Goal: Transaction & Acquisition: Purchase product/service

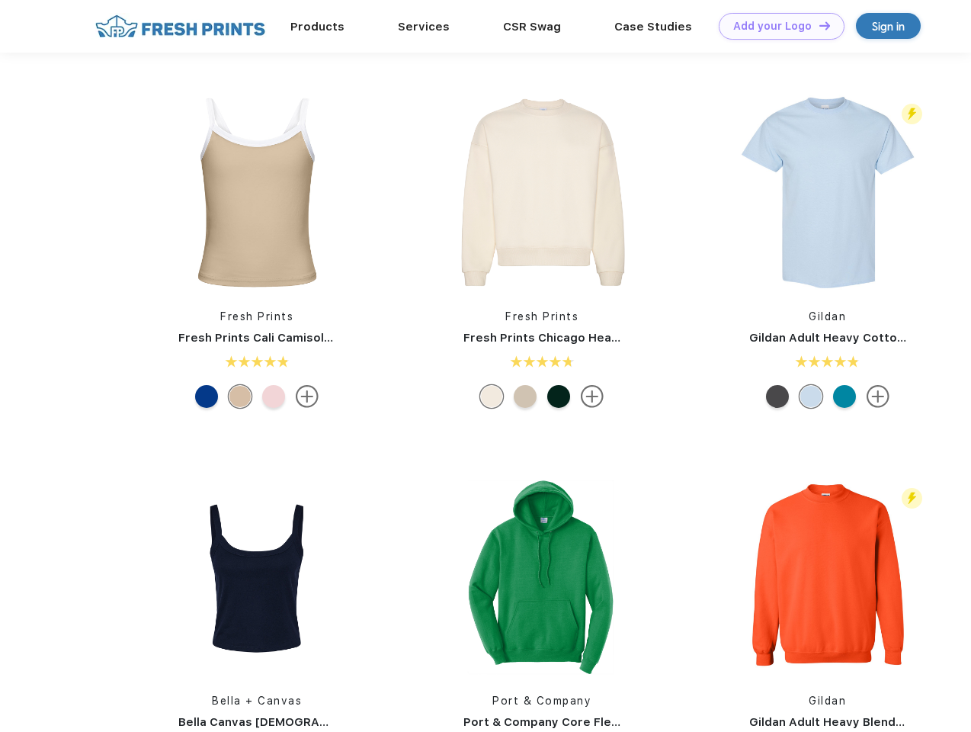
scroll to position [1, 0]
click at [776, 26] on link "Add your Logo Design Tool" at bounding box center [782, 26] width 126 height 27
click at [0, 0] on div "Design Tool" at bounding box center [0, 0] width 0 height 0
click at [818, 25] on link "Add your Logo Design Tool" at bounding box center [782, 26] width 126 height 27
click at [257, 192] on img at bounding box center [257, 192] width 203 height 203
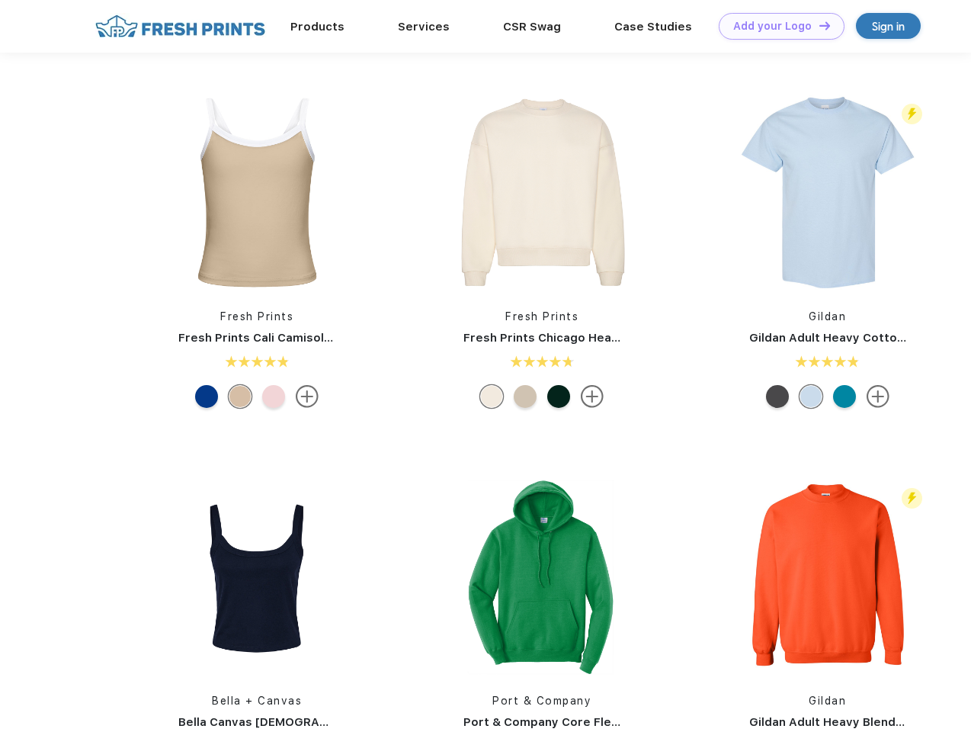
click at [207, 396] on div at bounding box center [206, 396] width 23 height 23
click at [240, 396] on div at bounding box center [240, 396] width 23 height 23
click at [274, 396] on div at bounding box center [273, 396] width 23 height 23
click at [542, 192] on img at bounding box center [542, 192] width 203 height 203
click at [492, 396] on div at bounding box center [491, 396] width 23 height 23
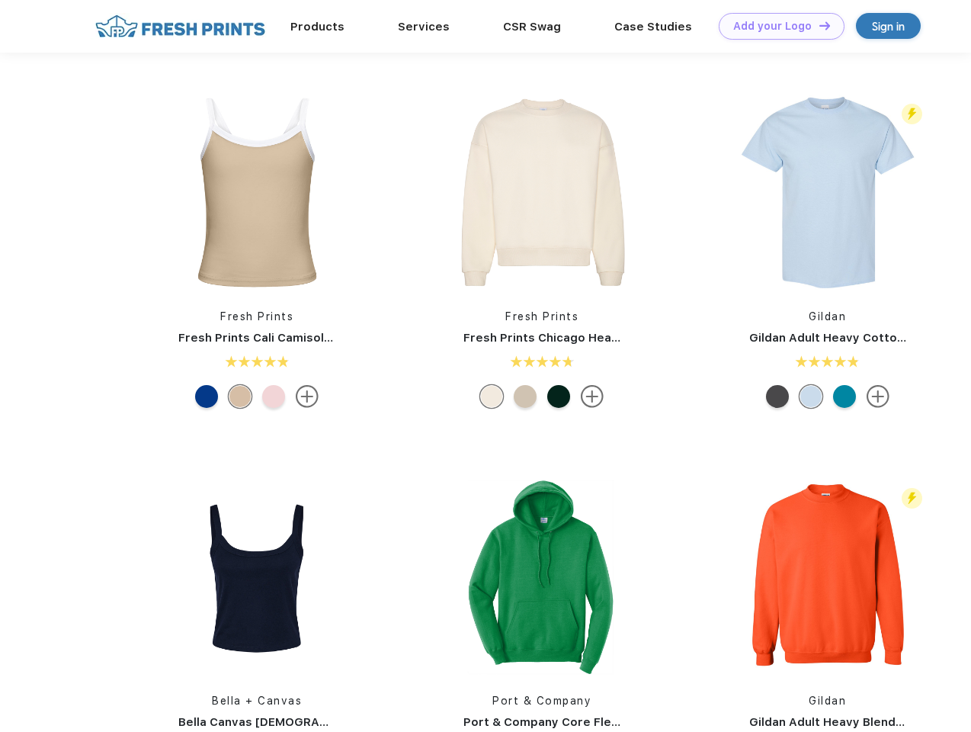
click at [525, 396] on div at bounding box center [525, 396] width 23 height 23
